Goal: Find specific page/section: Find specific page/section

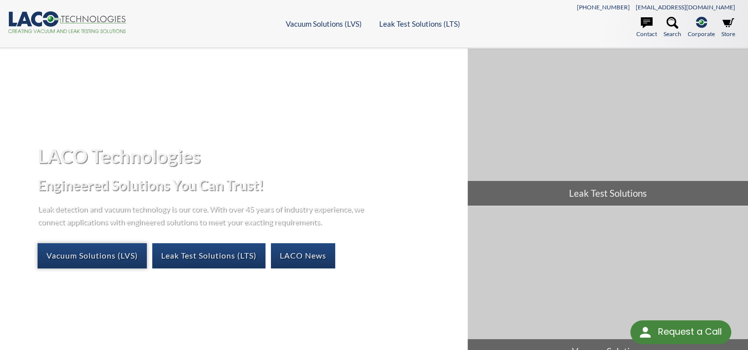
click at [131, 258] on link "Vacuum Solutions (LVS)" at bounding box center [92, 255] width 109 height 25
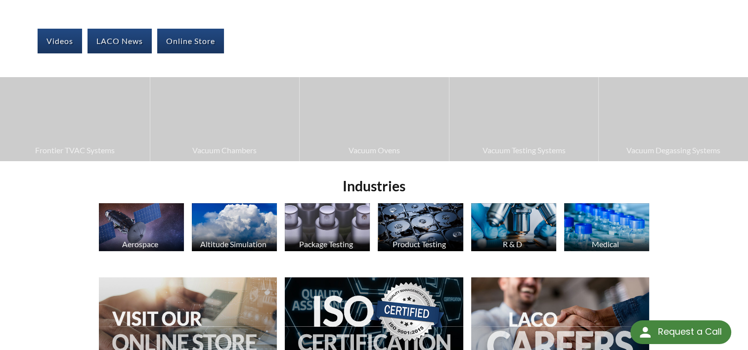
scroll to position [200, 0]
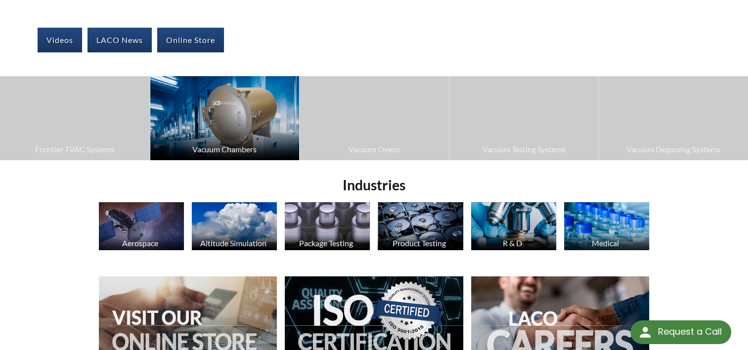
click at [234, 128] on img at bounding box center [224, 118] width 149 height 84
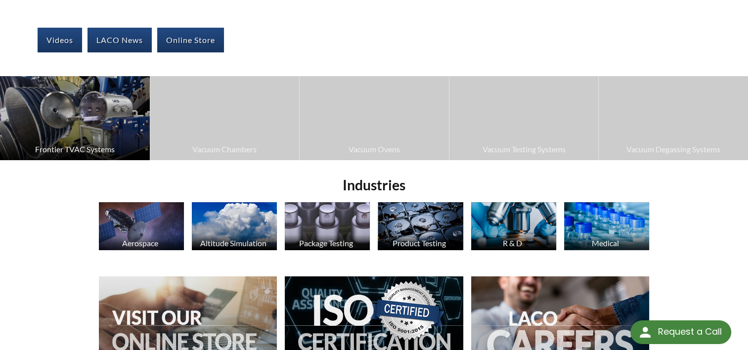
click at [62, 137] on img at bounding box center [75, 118] width 150 height 84
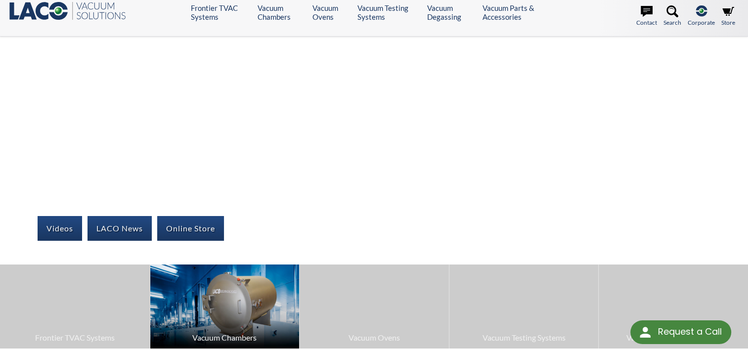
scroll to position [0, 0]
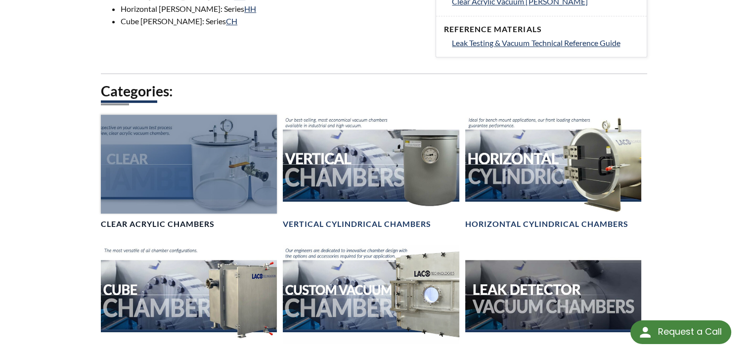
scroll to position [484, 0]
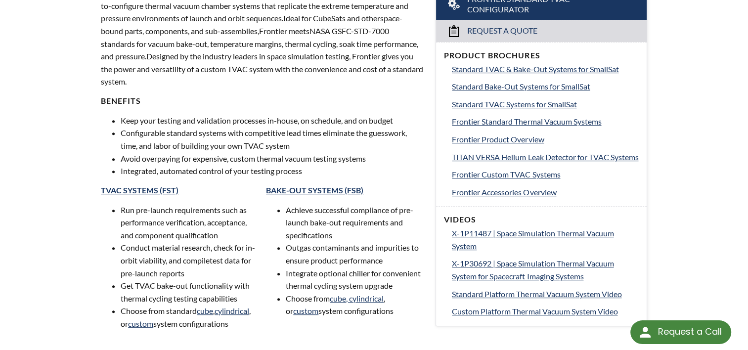
scroll to position [311, 0]
